Goal: Information Seeking & Learning: Compare options

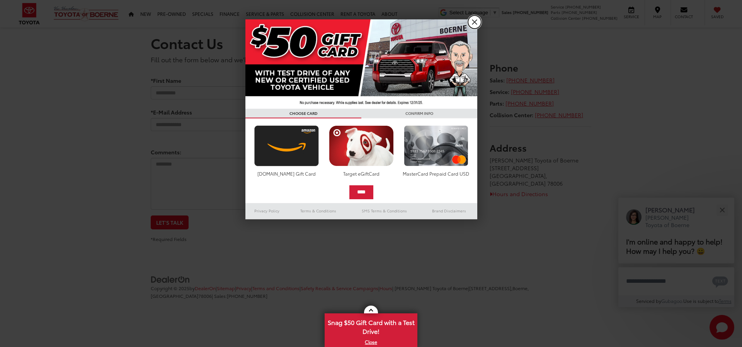
click at [474, 22] on link "X" at bounding box center [474, 21] width 13 height 13
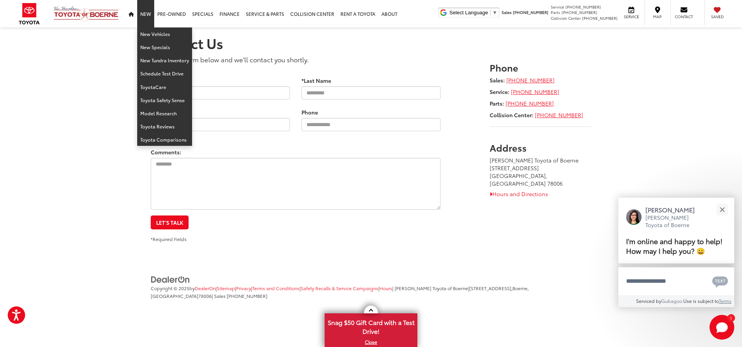
click at [147, 14] on link "New" at bounding box center [145, 13] width 17 height 27
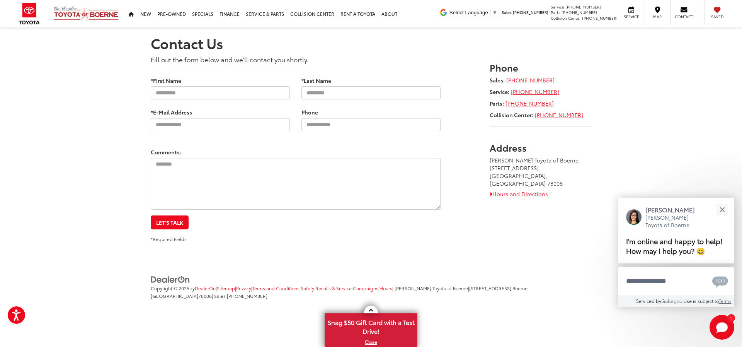
click at [154, 37] on body "Press Alt+1 for screen-reader mode, Alt+0 to cancel Accessibility Screen-Reader…" at bounding box center [371, 165] width 742 height 330
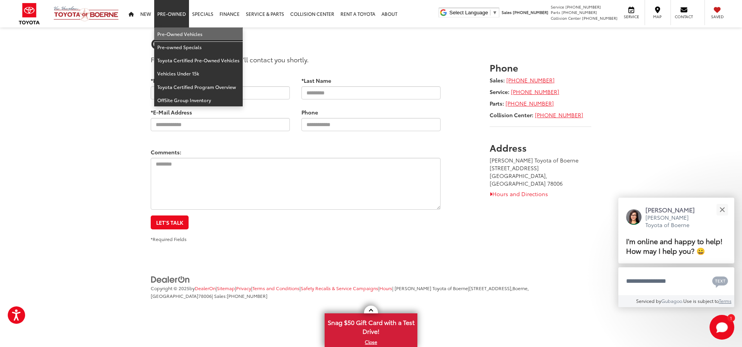
click at [184, 34] on link "Pre-Owned Vehicles" at bounding box center [198, 33] width 89 height 13
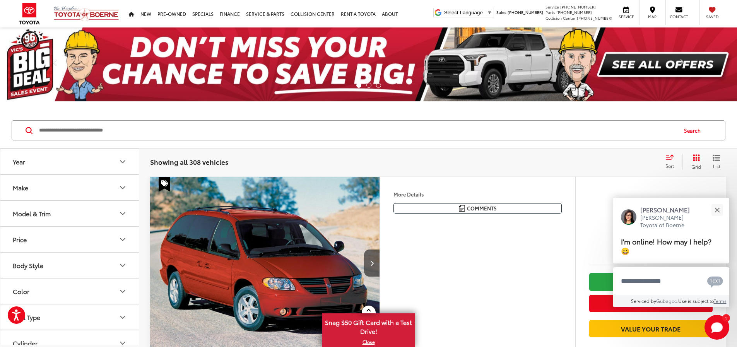
click at [668, 162] on div "Sort" at bounding box center [671, 161] width 21 height 15
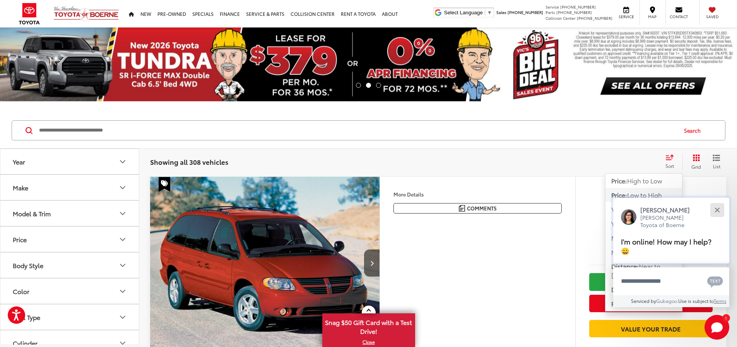
click at [716, 209] on div "Close" at bounding box center [716, 209] width 5 height 5
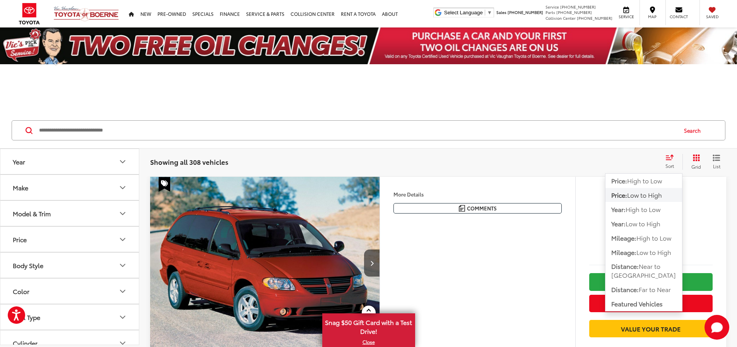
click at [641, 198] on span "Low to High" at bounding box center [644, 194] width 35 height 9
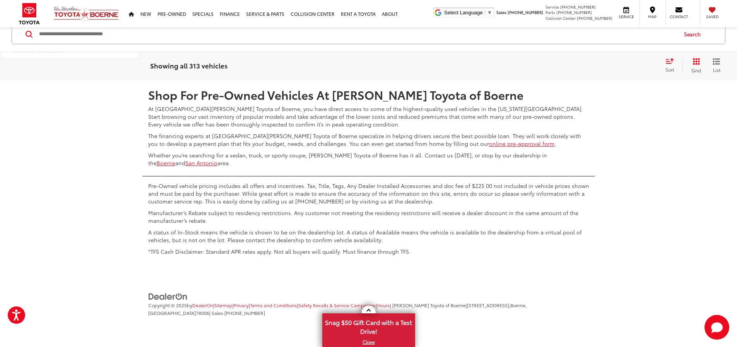
scroll to position [3653, 0]
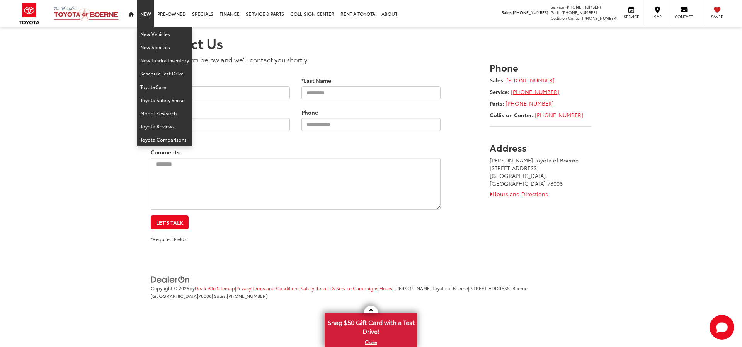
click at [147, 12] on link "New" at bounding box center [145, 13] width 17 height 27
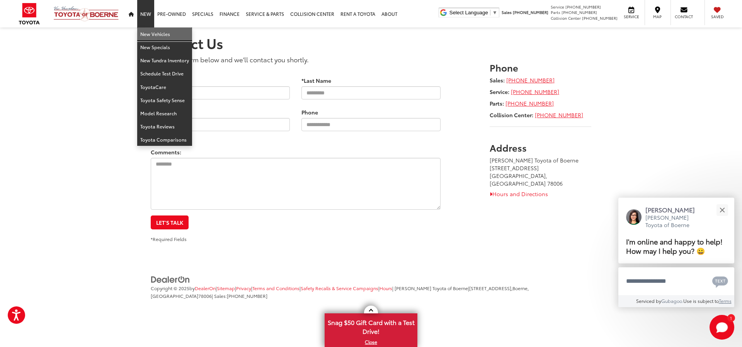
click at [146, 33] on link "New Vehicles" at bounding box center [164, 33] width 55 height 13
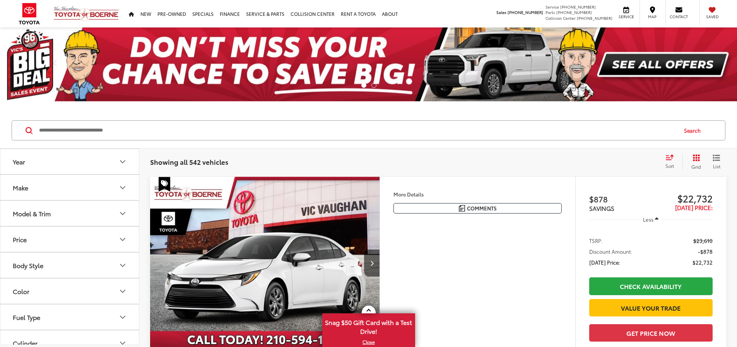
click at [668, 159] on icon "Select sort value" at bounding box center [669, 157] width 9 height 6
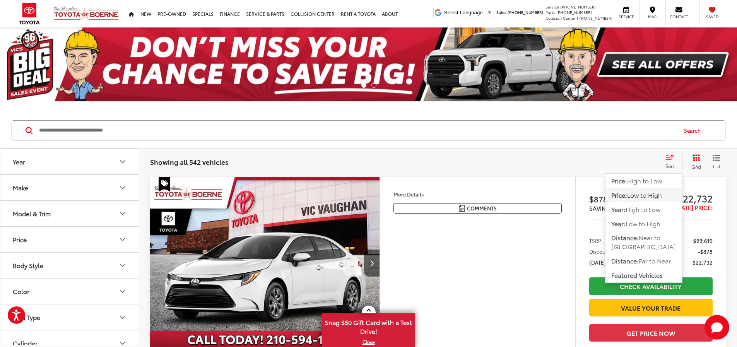
click at [638, 193] on span "Low to High" at bounding box center [644, 194] width 35 height 9
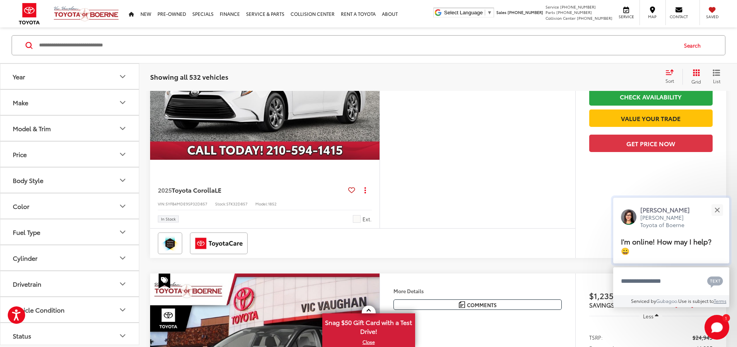
scroll to position [193, 0]
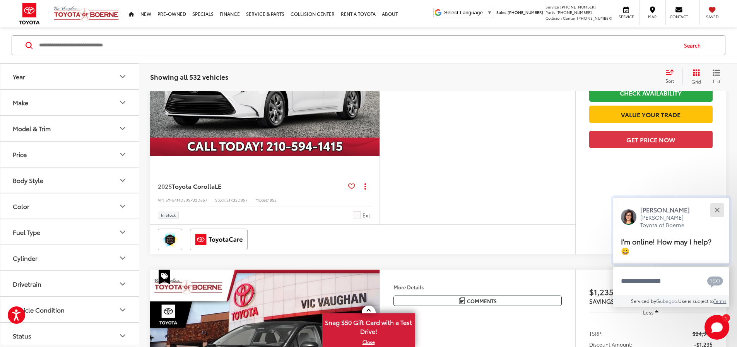
click at [715, 206] on button "Close" at bounding box center [716, 209] width 17 height 17
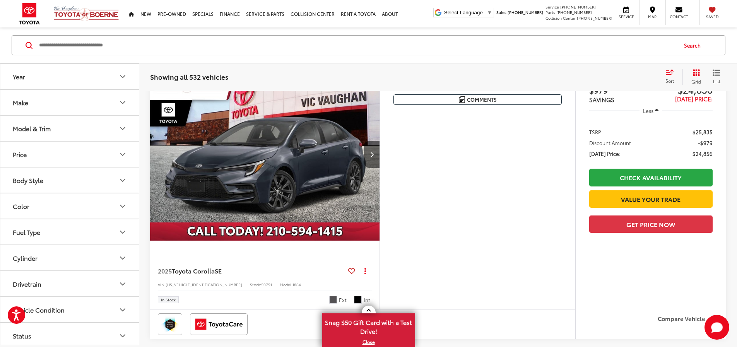
scroll to position [1160, 0]
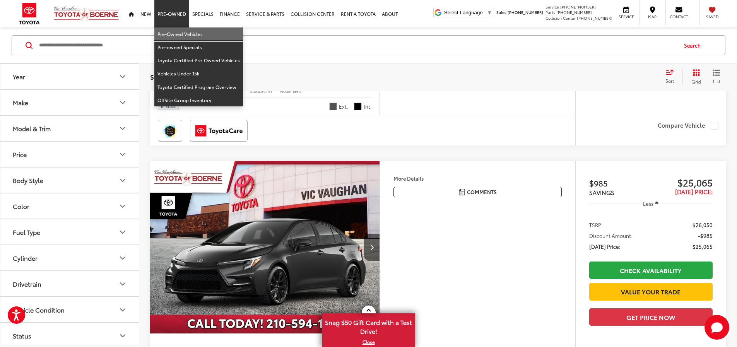
click at [172, 30] on link "Pre-Owned Vehicles" at bounding box center [198, 33] width 89 height 13
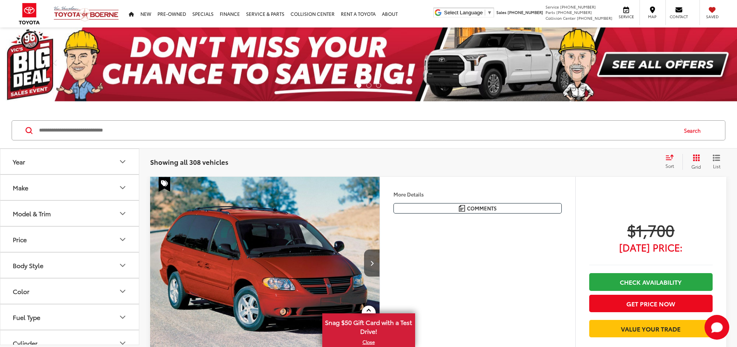
click at [669, 161] on div "Sort" at bounding box center [671, 161] width 21 height 15
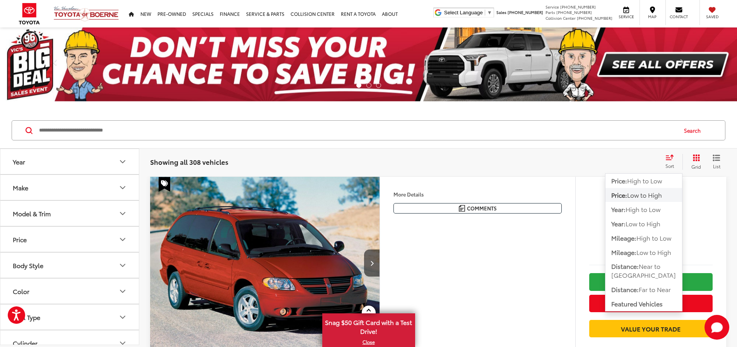
click at [619, 155] on div "Showing all 308 vehicles Clear All + 0 test Sort Price: High to Low Price: Low …" at bounding box center [438, 161] width 576 height 15
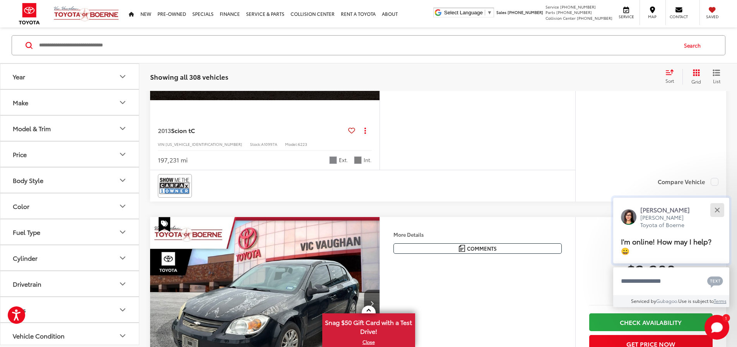
click at [719, 212] on div "Close" at bounding box center [716, 209] width 5 height 5
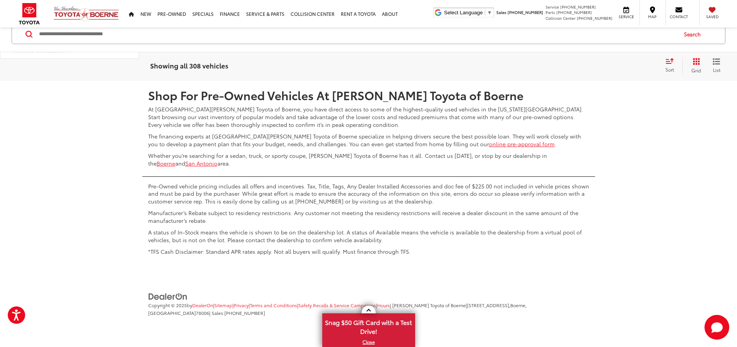
scroll to position [3982, 0]
click at [707, 61] on span "Show: 12" at bounding box center [700, 58] width 23 height 8
click at [704, 123] on button "Show: 96" at bounding box center [705, 116] width 42 height 14
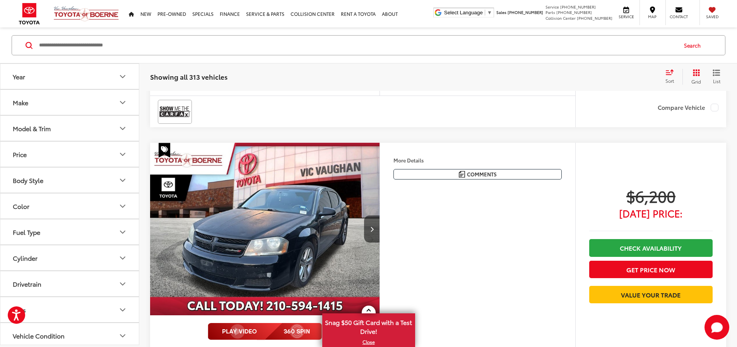
scroll to position [7244, 0]
